Goal: Task Accomplishment & Management: Use online tool/utility

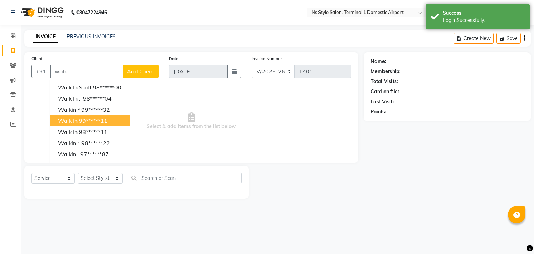
select select "5659"
select select "service"
click at [79, 126] on button "Walk In 99******11" at bounding box center [90, 120] width 80 height 11
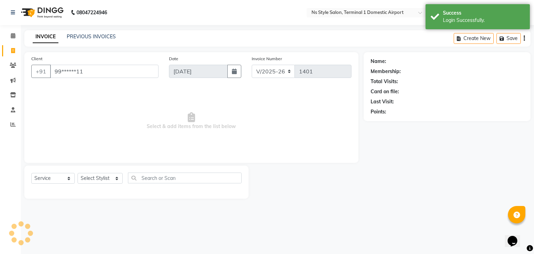
type input "99******11"
click at [94, 182] on select "Select Stylist [PERSON_NAME] [PERSON_NAME] [PERSON_NAME] GRROWWIDE [PERSON_NAME…" at bounding box center [100, 178] width 45 height 11
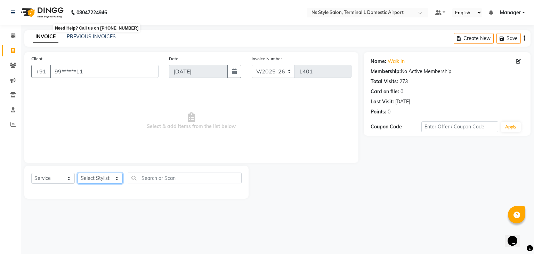
select select "39689"
click at [78, 173] on select "Select Stylist [PERSON_NAME] [PERSON_NAME] [PERSON_NAME] GRROWWIDE [PERSON_NAME…" at bounding box center [100, 178] width 45 height 11
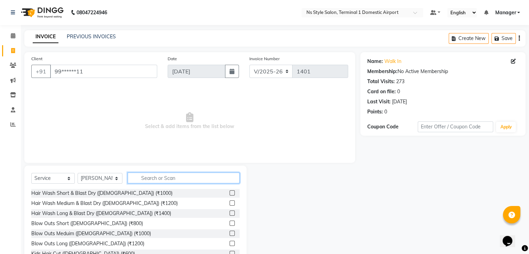
click at [140, 175] on input "text" at bounding box center [184, 177] width 112 height 11
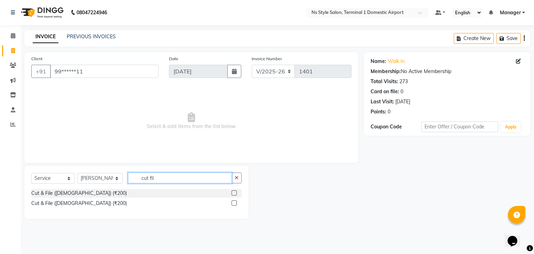
type input "cut fil"
click at [234, 192] on label at bounding box center [234, 192] width 5 height 5
click at [234, 192] on input "checkbox" at bounding box center [234, 193] width 5 height 5
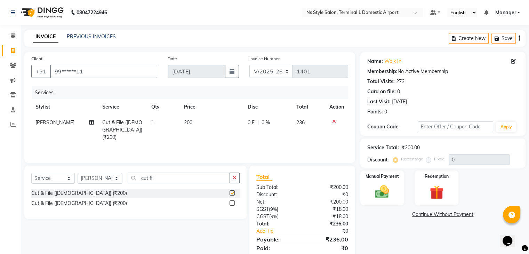
checkbox input "false"
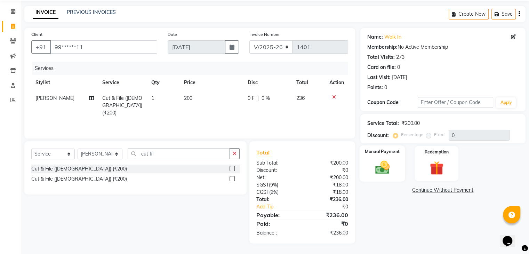
click at [378, 162] on img at bounding box center [381, 167] width 23 height 17
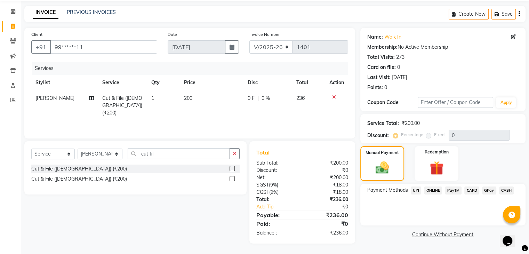
click at [471, 190] on span "CARD" at bounding box center [471, 190] width 15 height 8
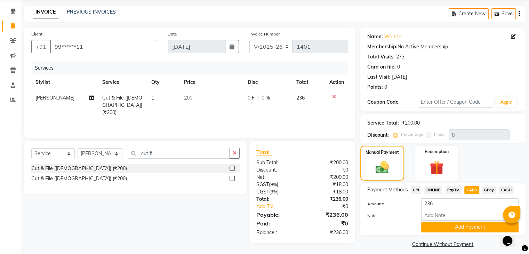
scroll to position [31, 0]
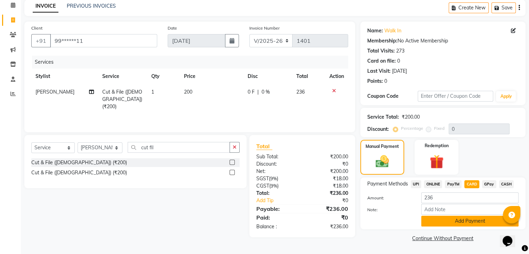
click at [459, 221] on button "Add Payment" at bounding box center [469, 221] width 97 height 11
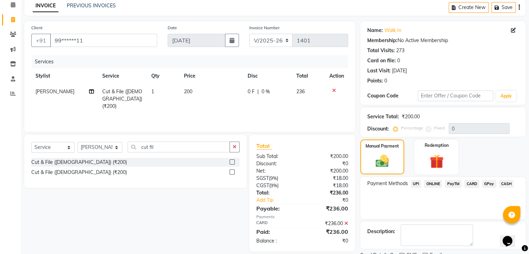
scroll to position [59, 0]
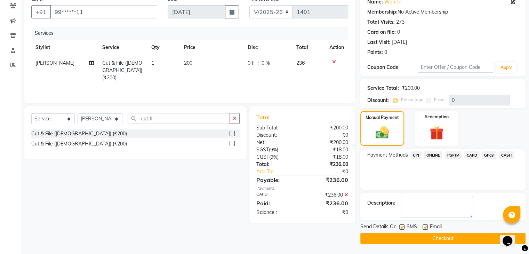
click at [461, 237] on button "Checkout" at bounding box center [442, 238] width 165 height 11
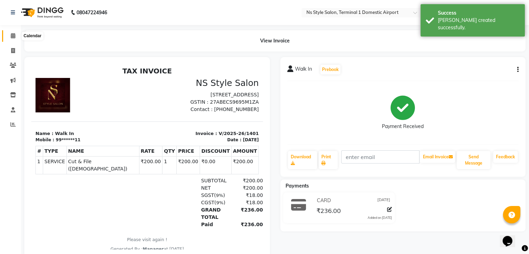
click at [16, 33] on span at bounding box center [13, 36] width 12 height 8
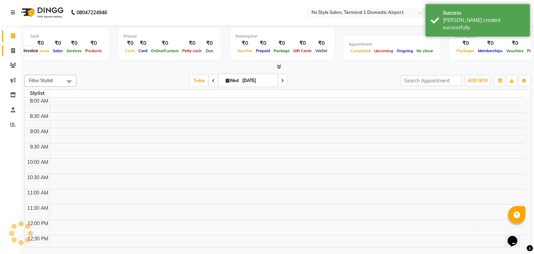
click at [14, 48] on icon at bounding box center [13, 50] width 4 height 5
select select "service"
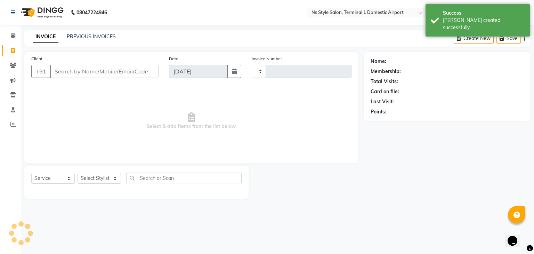
type input "w"
type input "1402"
select select "5659"
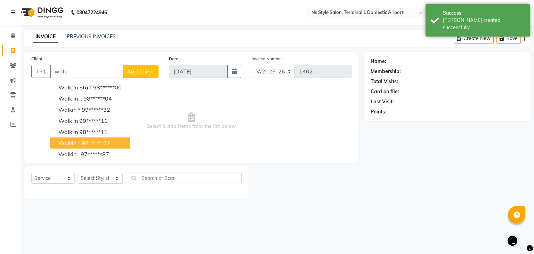
click at [86, 137] on button "Walkin * 98******22" at bounding box center [90, 142] width 80 height 11
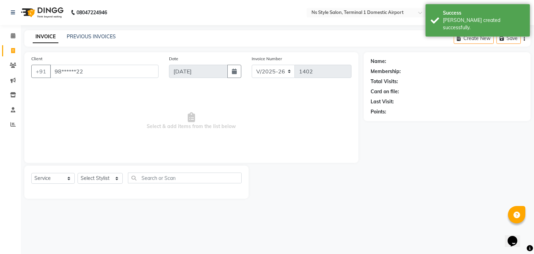
type input "98******22"
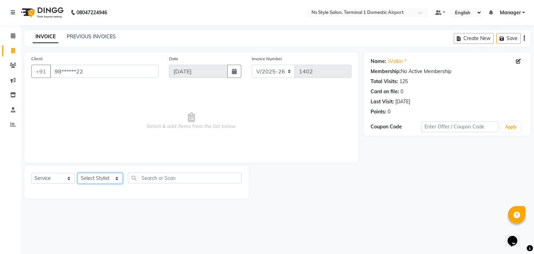
click at [100, 179] on select "Select Stylist [PERSON_NAME] [PERSON_NAME] [PERSON_NAME] GRROWWIDE [PERSON_NAME…" at bounding box center [100, 178] width 45 height 11
select select "39689"
click at [78, 173] on select "Select Stylist [PERSON_NAME] [PERSON_NAME] [PERSON_NAME] GRROWWIDE [PERSON_NAME…" at bounding box center [100, 178] width 45 height 11
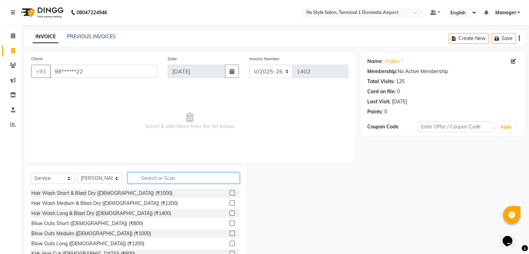
click at [167, 179] on input "text" at bounding box center [184, 177] width 112 height 11
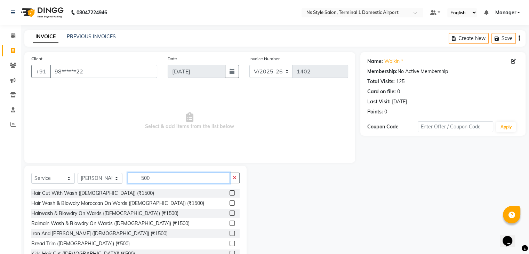
type input "500"
click at [229, 244] on label at bounding box center [231, 243] width 5 height 5
click at [229, 244] on input "checkbox" at bounding box center [231, 243] width 5 height 5
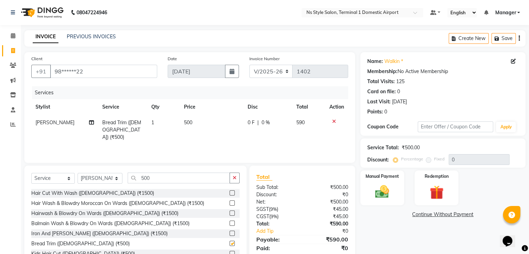
checkbox input "false"
click at [393, 185] on img at bounding box center [381, 192] width 23 height 17
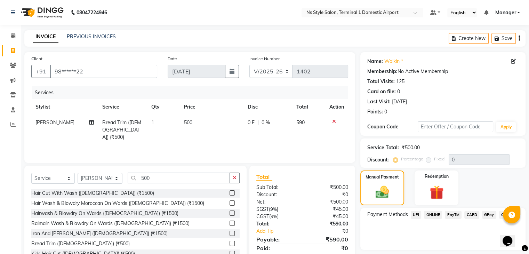
scroll to position [25, 0]
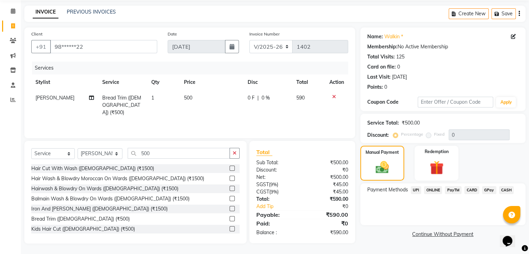
click at [503, 188] on span "CASH" at bounding box center [506, 190] width 15 height 8
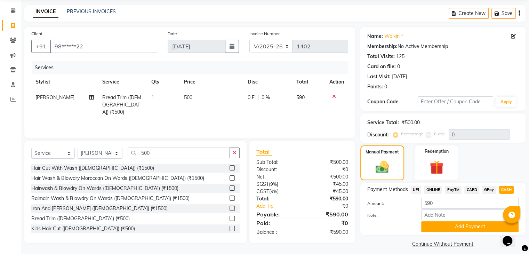
scroll to position [31, 0]
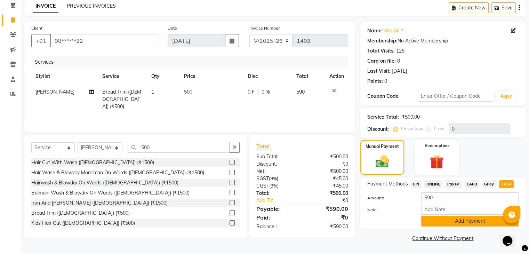
click at [467, 217] on button "Add Payment" at bounding box center [469, 221] width 97 height 11
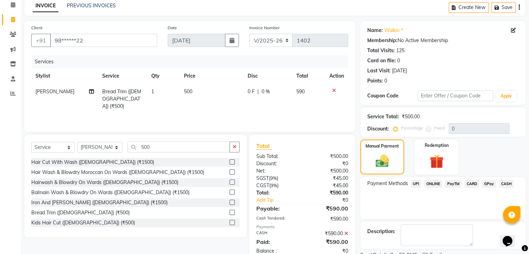
scroll to position [59, 0]
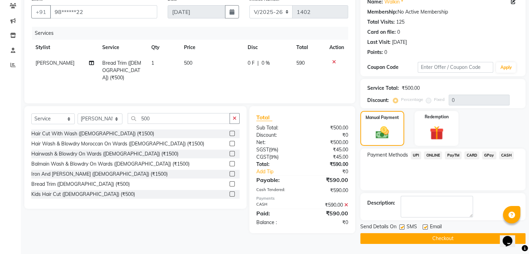
click at [433, 237] on button "Checkout" at bounding box center [442, 238] width 165 height 11
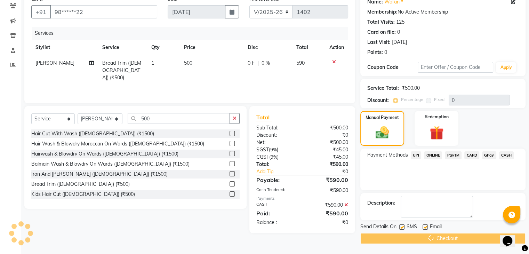
click at [498, 58] on html "08047224946 Select Location × Ns Style Salon, Terminal 1 Domestic Airport Defau…" at bounding box center [264, 68] width 529 height 254
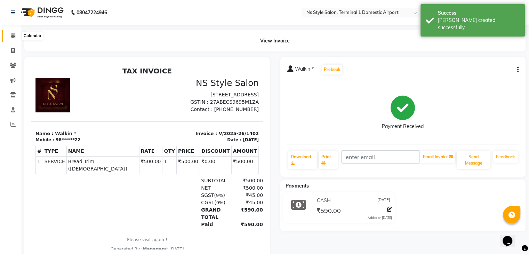
click at [11, 32] on span at bounding box center [13, 36] width 12 height 8
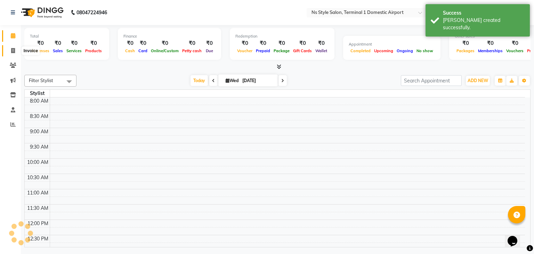
click at [10, 50] on span at bounding box center [13, 51] width 12 height 8
select select "service"
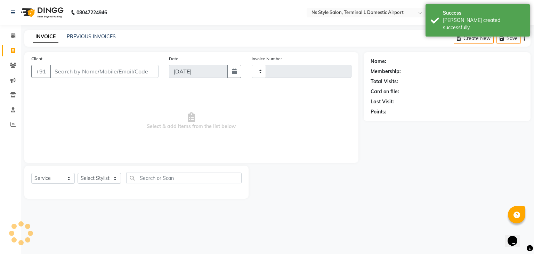
type input "1403"
select select "5659"
click at [92, 37] on link "PREVIOUS INVOICES" at bounding box center [91, 36] width 49 height 6
